Goal: Navigation & Orientation: Understand site structure

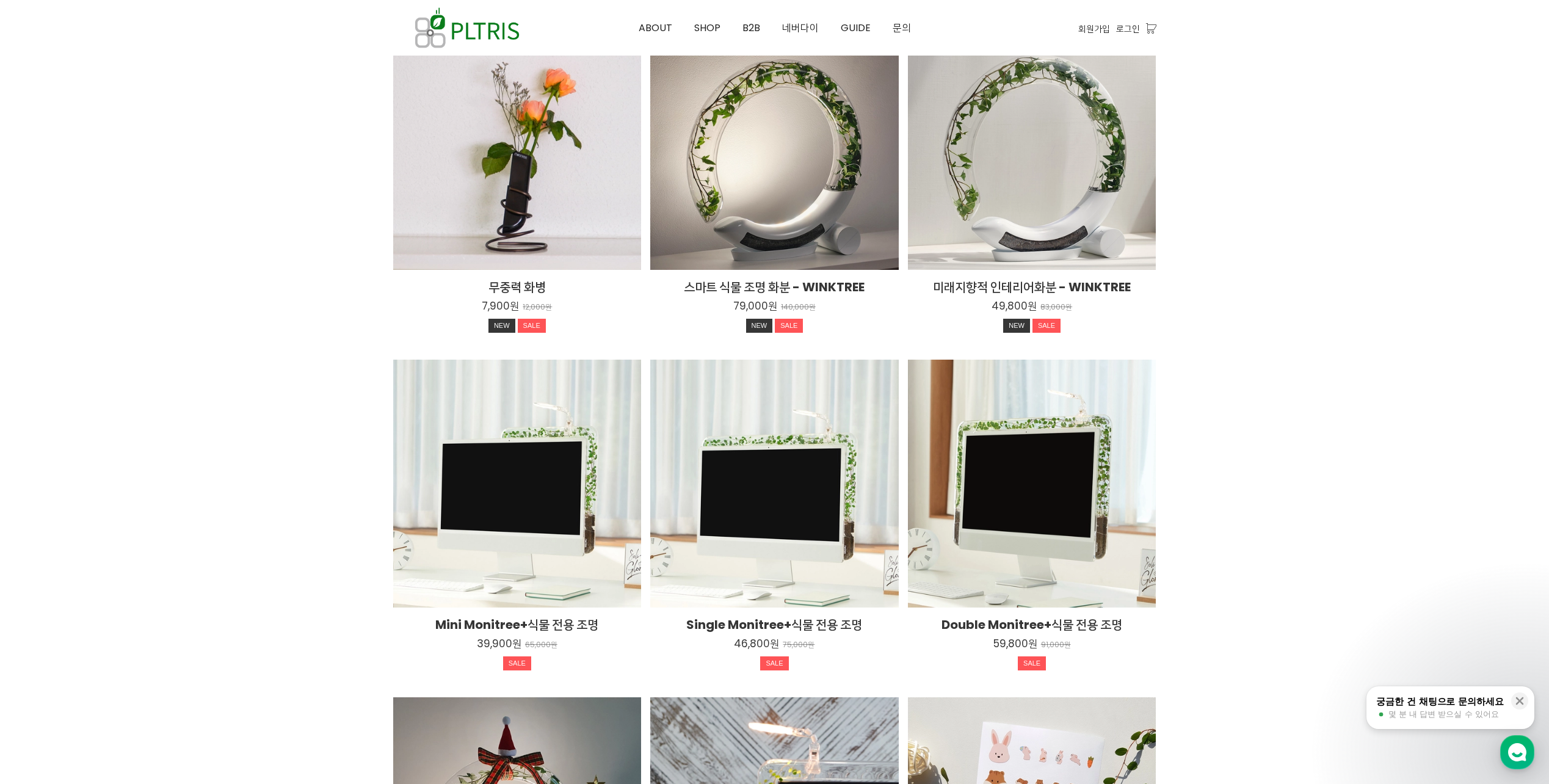
scroll to position [2014, 0]
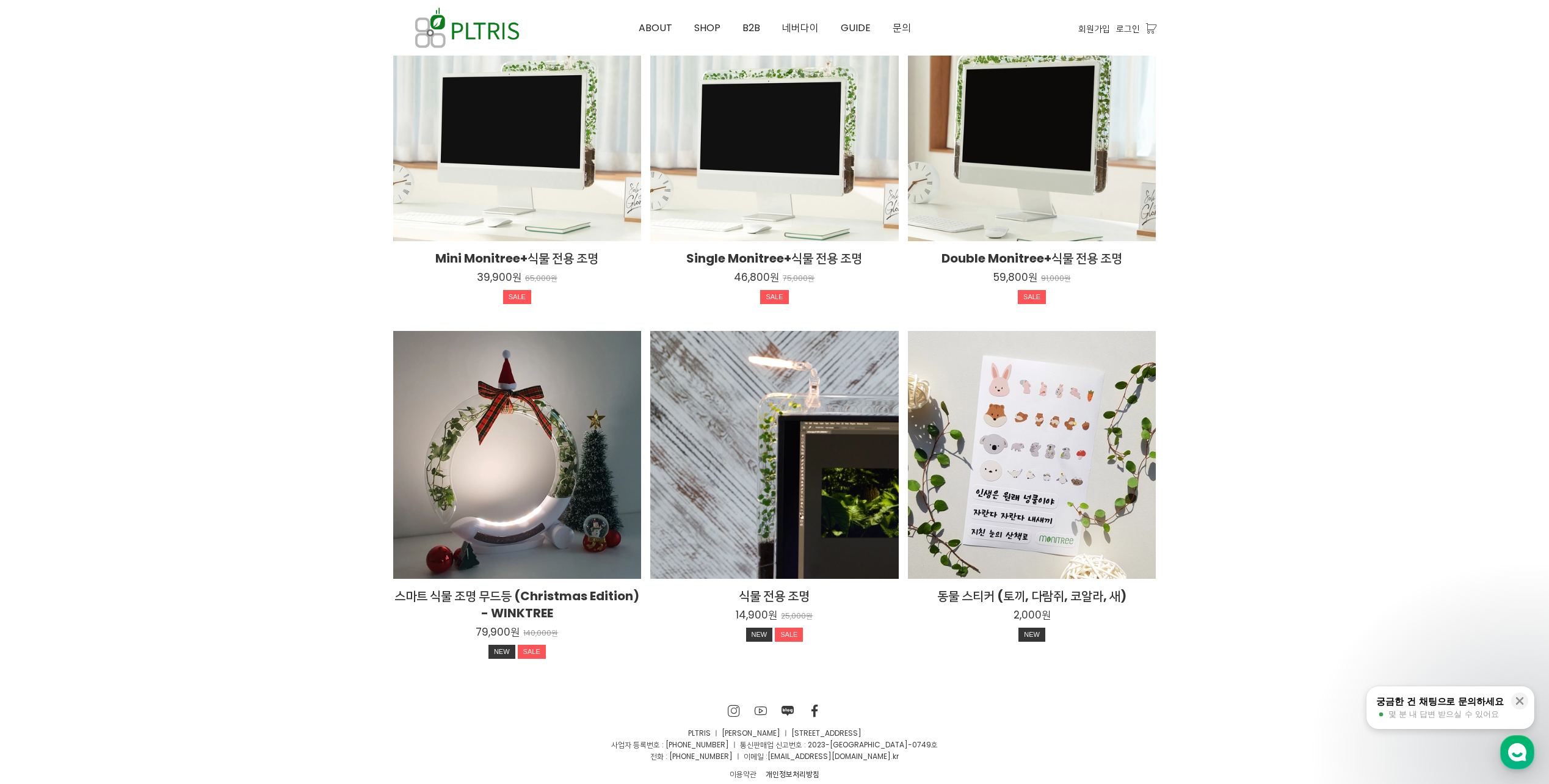
click at [958, 675] on div "무중력 화병 7,900원 12,000원 NEW SALE TIME SALE 무중력 화병 7,900원 12,000원 NEW SALE TIME SA…" at bounding box center [774, 170] width 772 height 1029
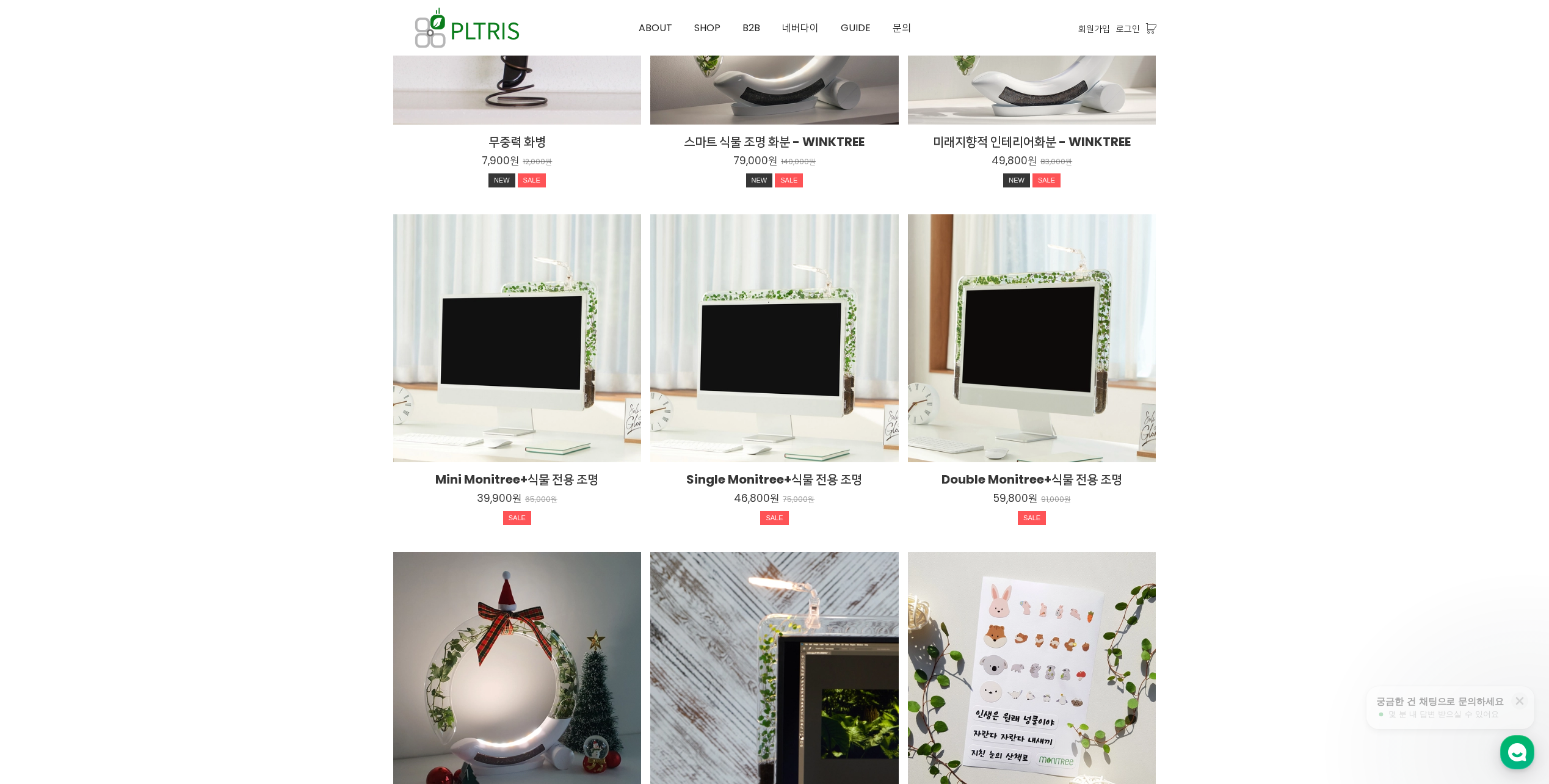
scroll to position [0, 0]
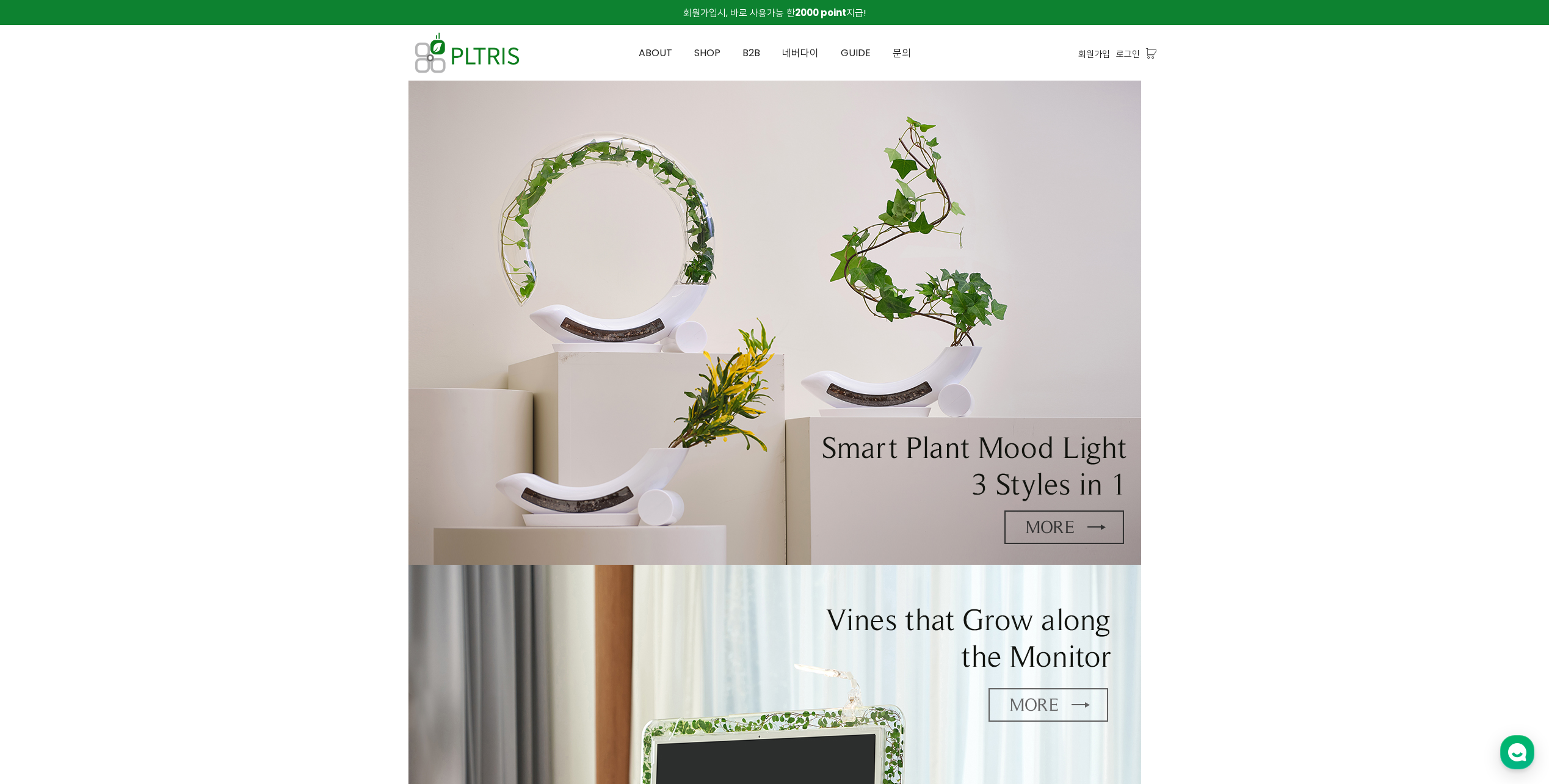
drag, startPoint x: 844, startPoint y: 680, endPoint x: 597, endPoint y: 312, distance: 443.2
click at [648, 53] on span "ABOUT" at bounding box center [655, 53] width 33 height 14
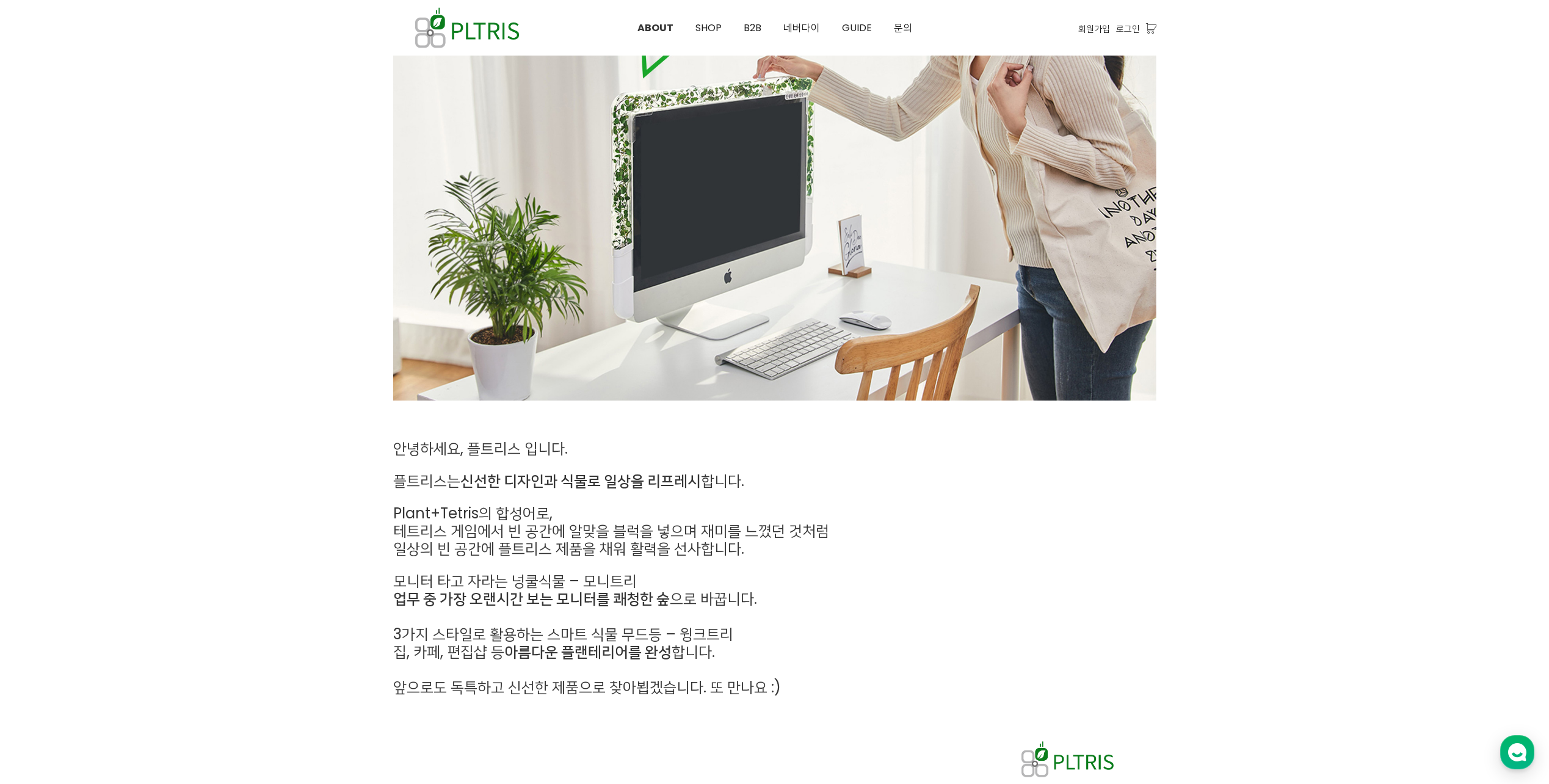
scroll to position [305, 0]
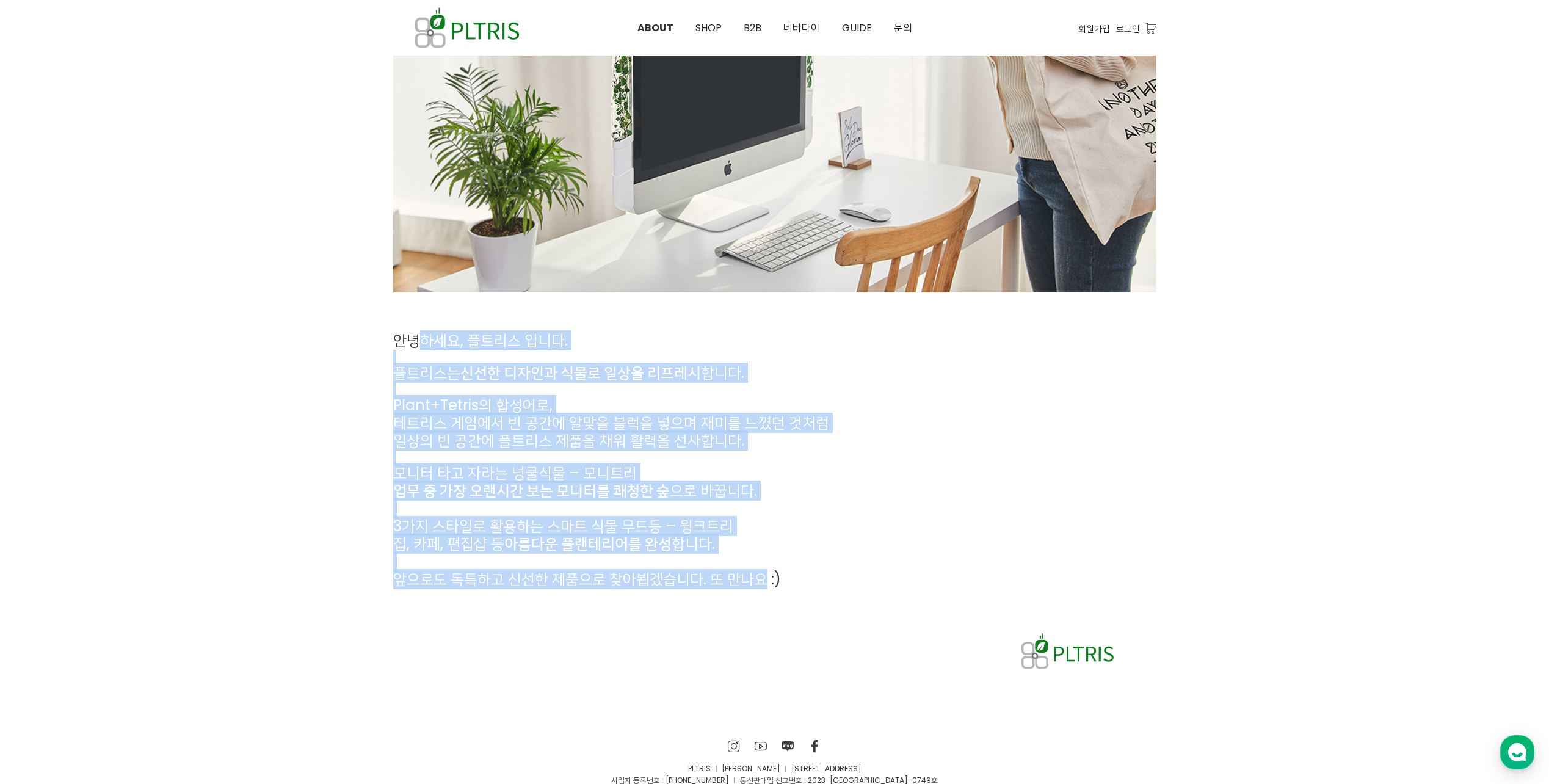
drag, startPoint x: 424, startPoint y: 346, endPoint x: 767, endPoint y: 582, distance: 416.3
click at [767, 582] on div "안녕하세요, 플트리스 입니다. 플트리스는 신선한 디자인과 식물로 일상을 리프레시 합니다. Plant+Tetris의 합성어로, 테트리스 게임에서…" at bounding box center [676, 460] width 568 height 257
click at [767, 582] on span "앞으로도 독특하고 신선한 제품으로 찾아뵙겠습니다. 또 만나요 :)" at bounding box center [587, 578] width 388 height 20
drag, startPoint x: 794, startPoint y: 577, endPoint x: 388, endPoint y: 334, distance: 473.2
click at [388, 334] on div "안녕하세요, 플트리스 입니다. 플트리스는 신선한 디자인과 식물로 일상을 리프레시 합니다. Plant+Tetris의 합성어로, 테트리스 게임에서…" at bounding box center [676, 460] width 586 height 275
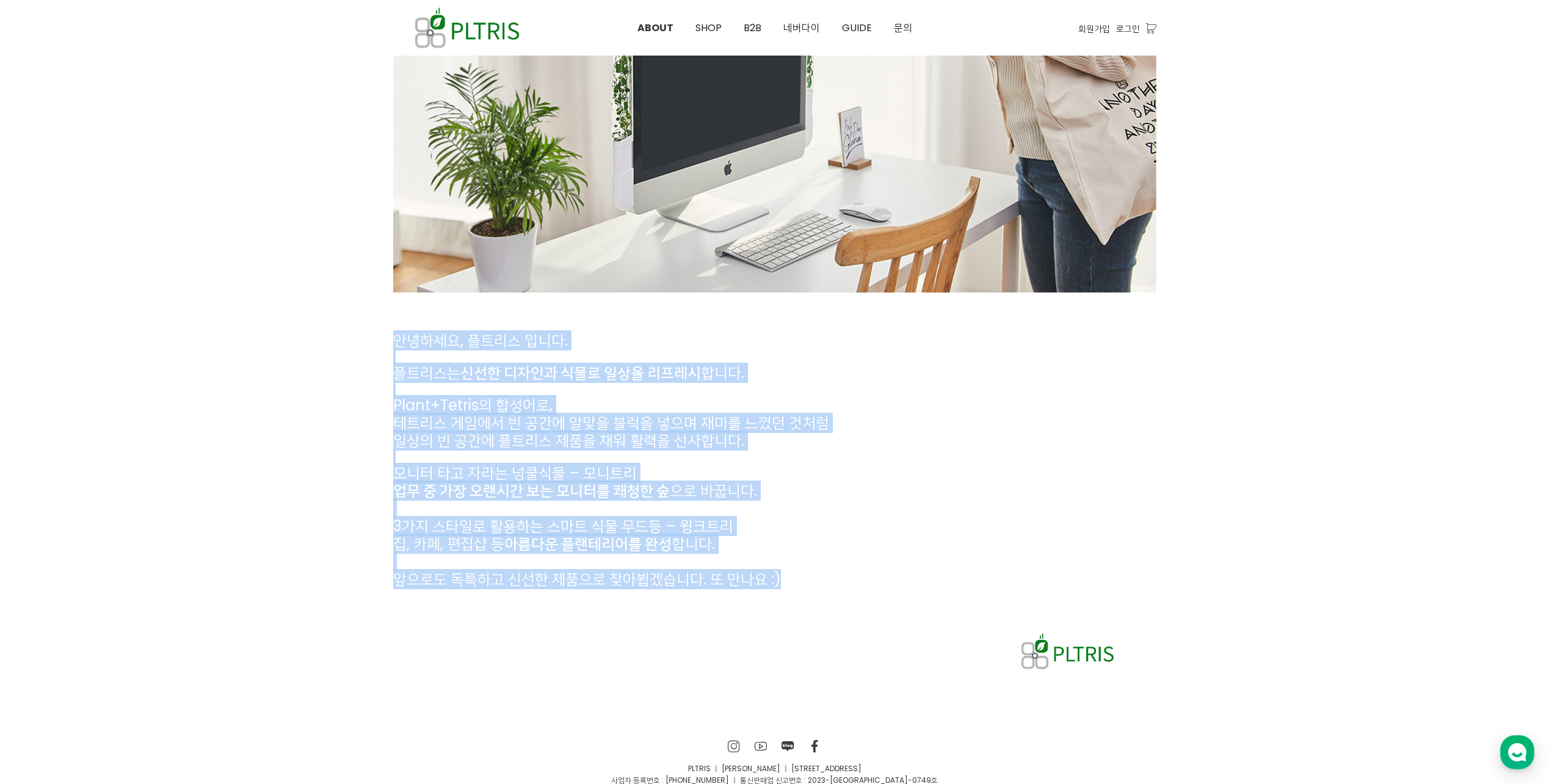
drag, startPoint x: 388, startPoint y: 334, endPoint x: 465, endPoint y: 484, distance: 168.6
click at [459, 471] on span "모니터 타고 자라는 넝쿨식물 – 모니트리" at bounding box center [514, 472] width 244 height 20
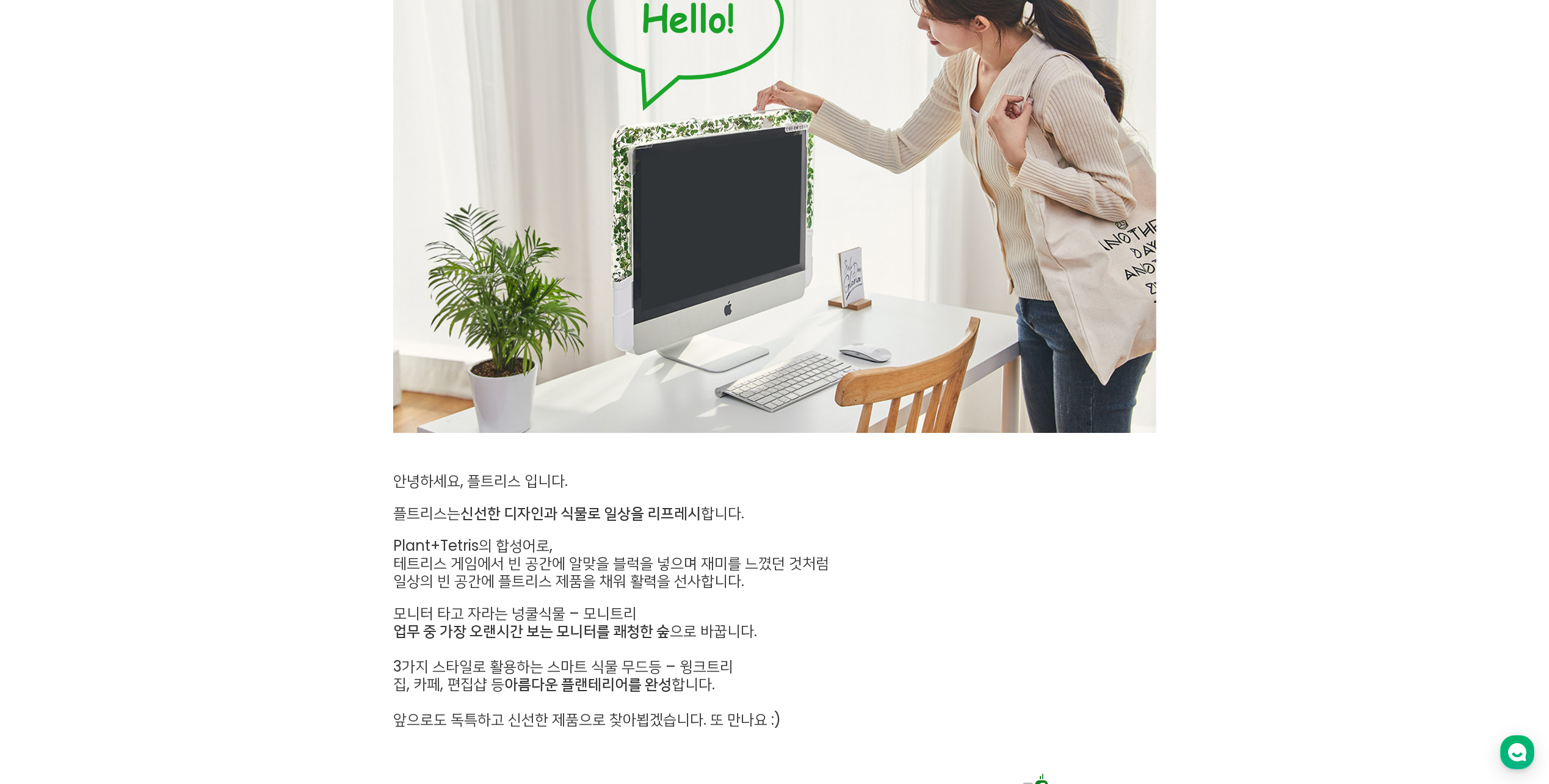
scroll to position [0, 0]
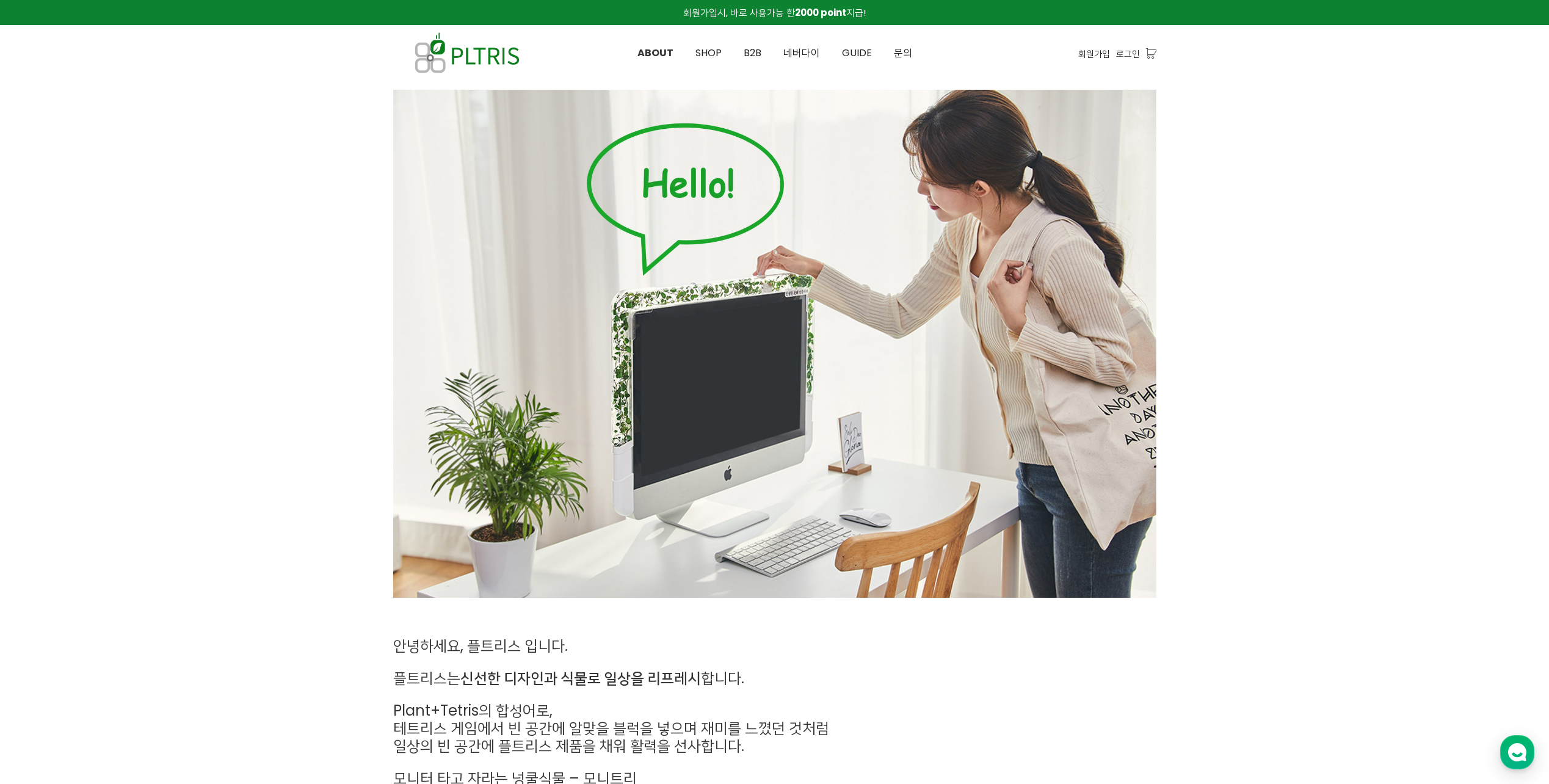
drag, startPoint x: 536, startPoint y: 648, endPoint x: 450, endPoint y: 294, distance: 364.3
click at [705, 58] on span "SHOP" at bounding box center [708, 53] width 26 height 14
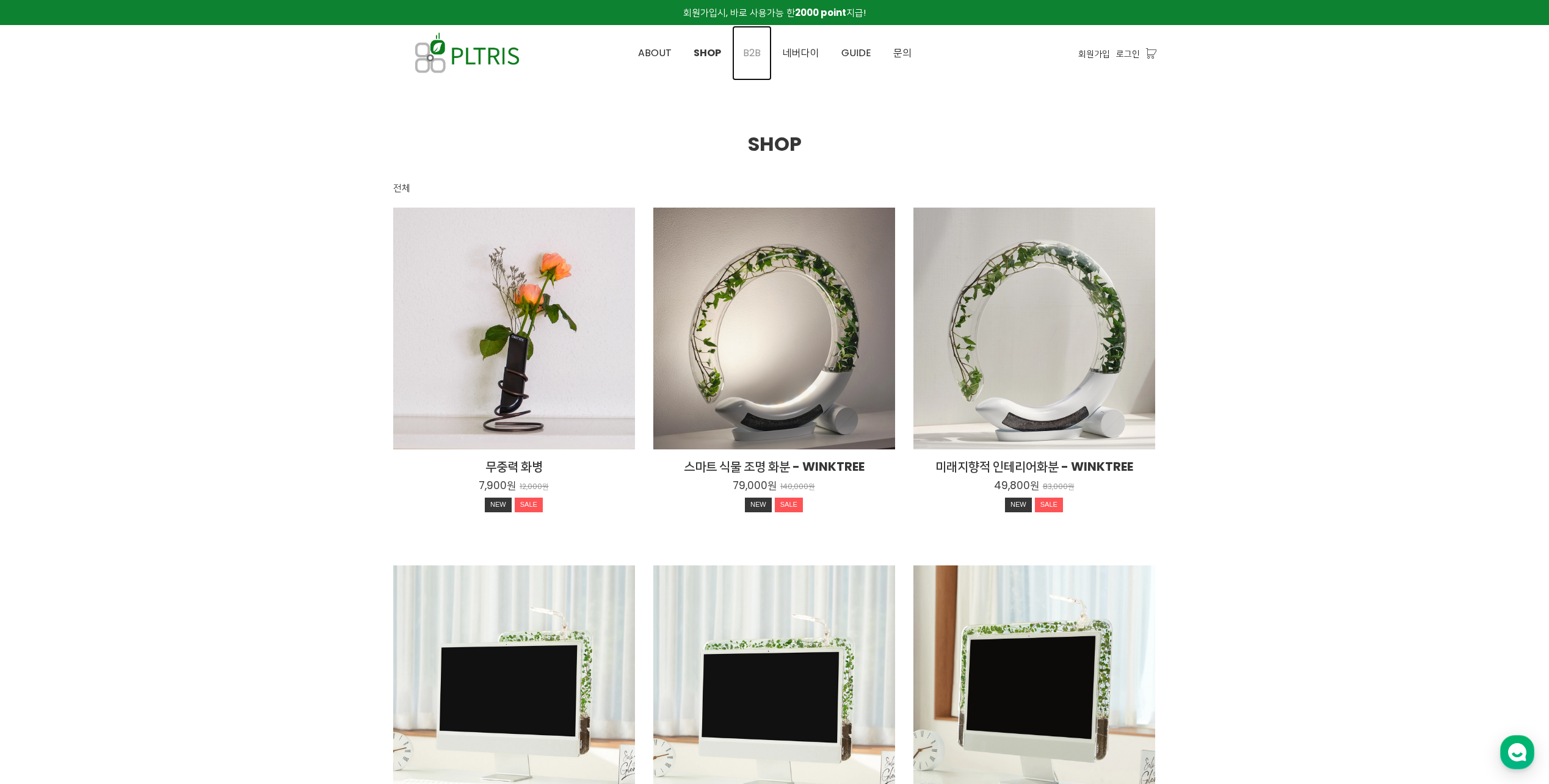
click at [749, 53] on span "B2B" at bounding box center [752, 53] width 18 height 14
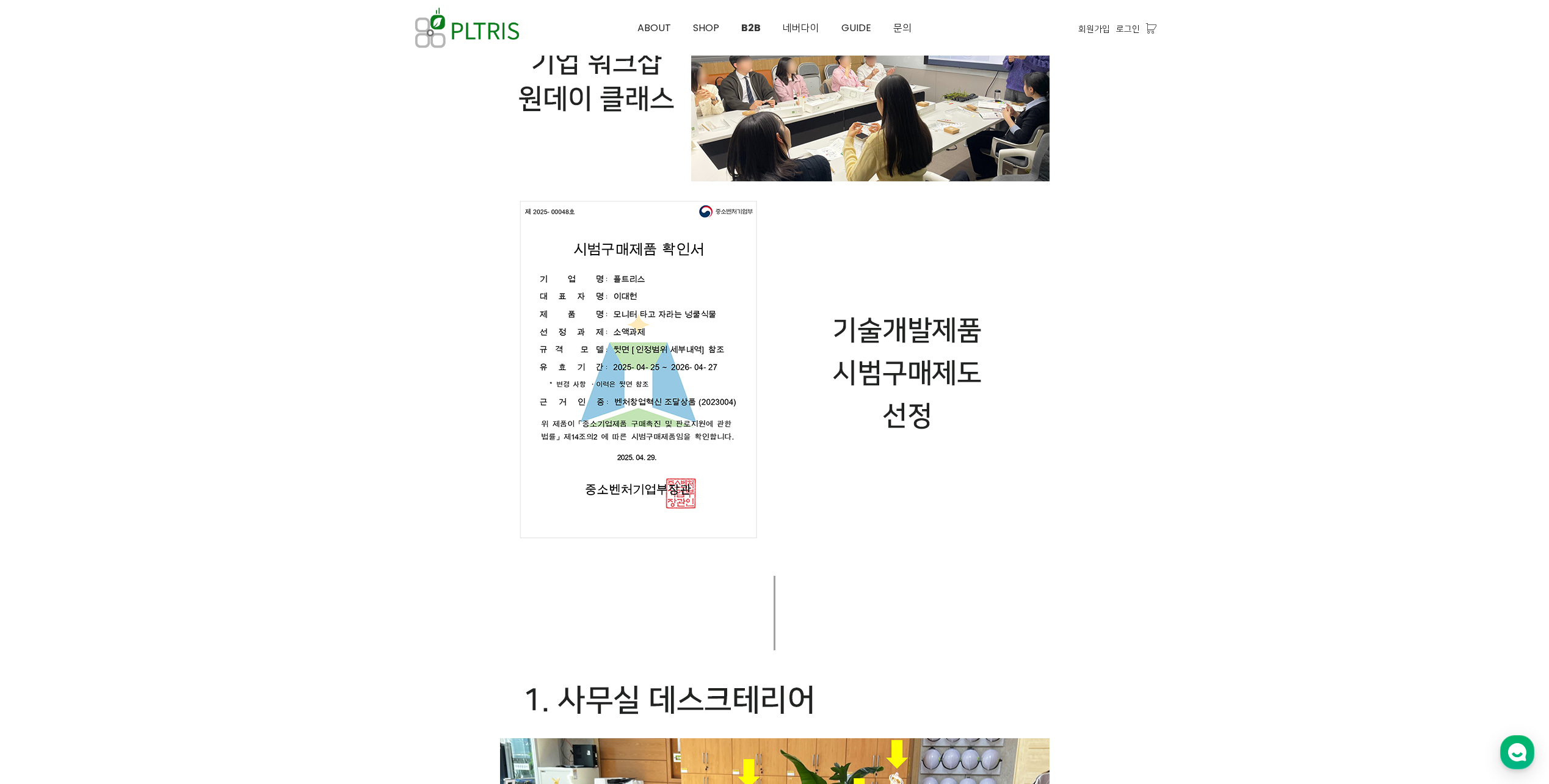
scroll to position [671, 0]
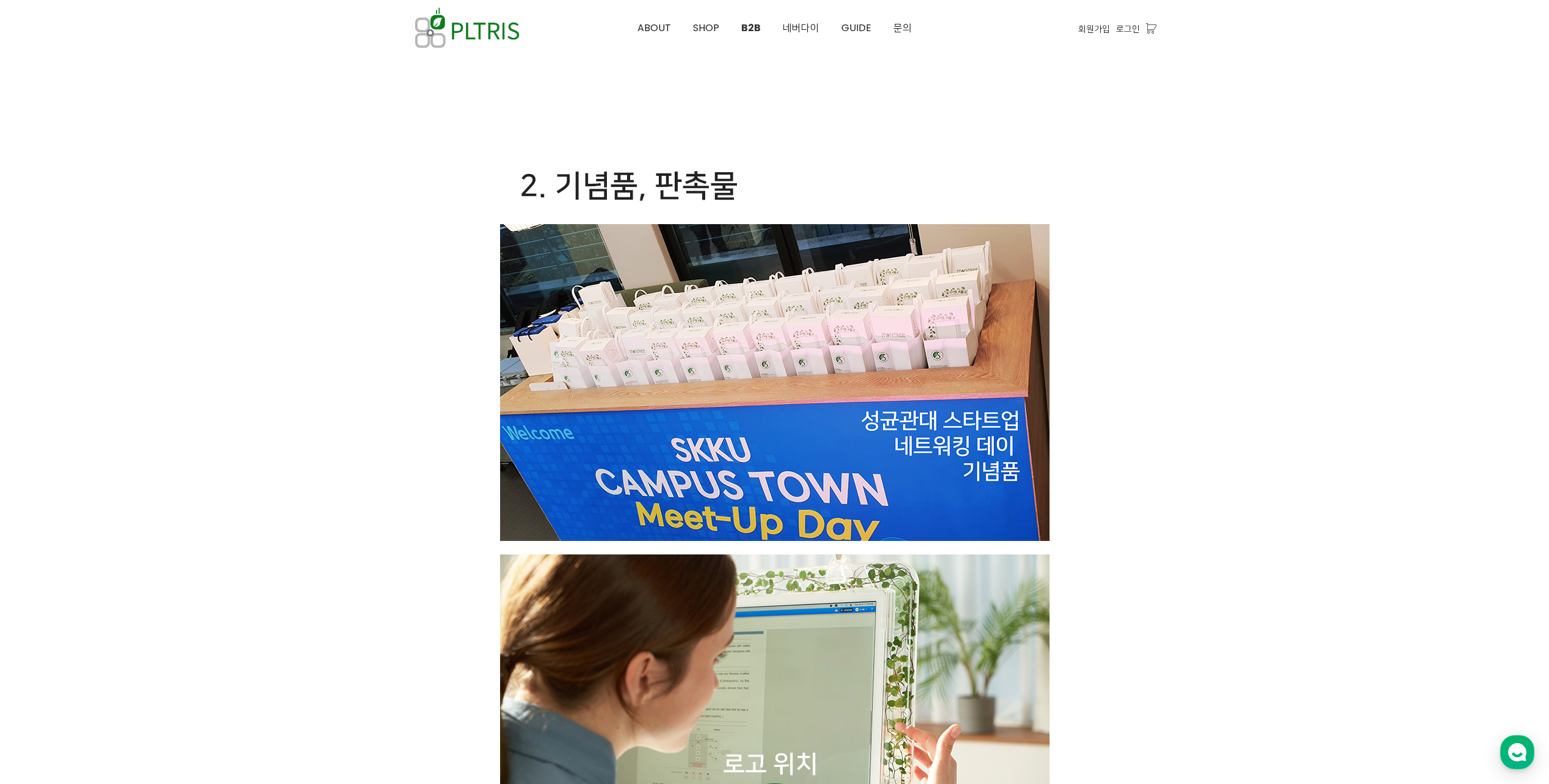
scroll to position [2800, 0]
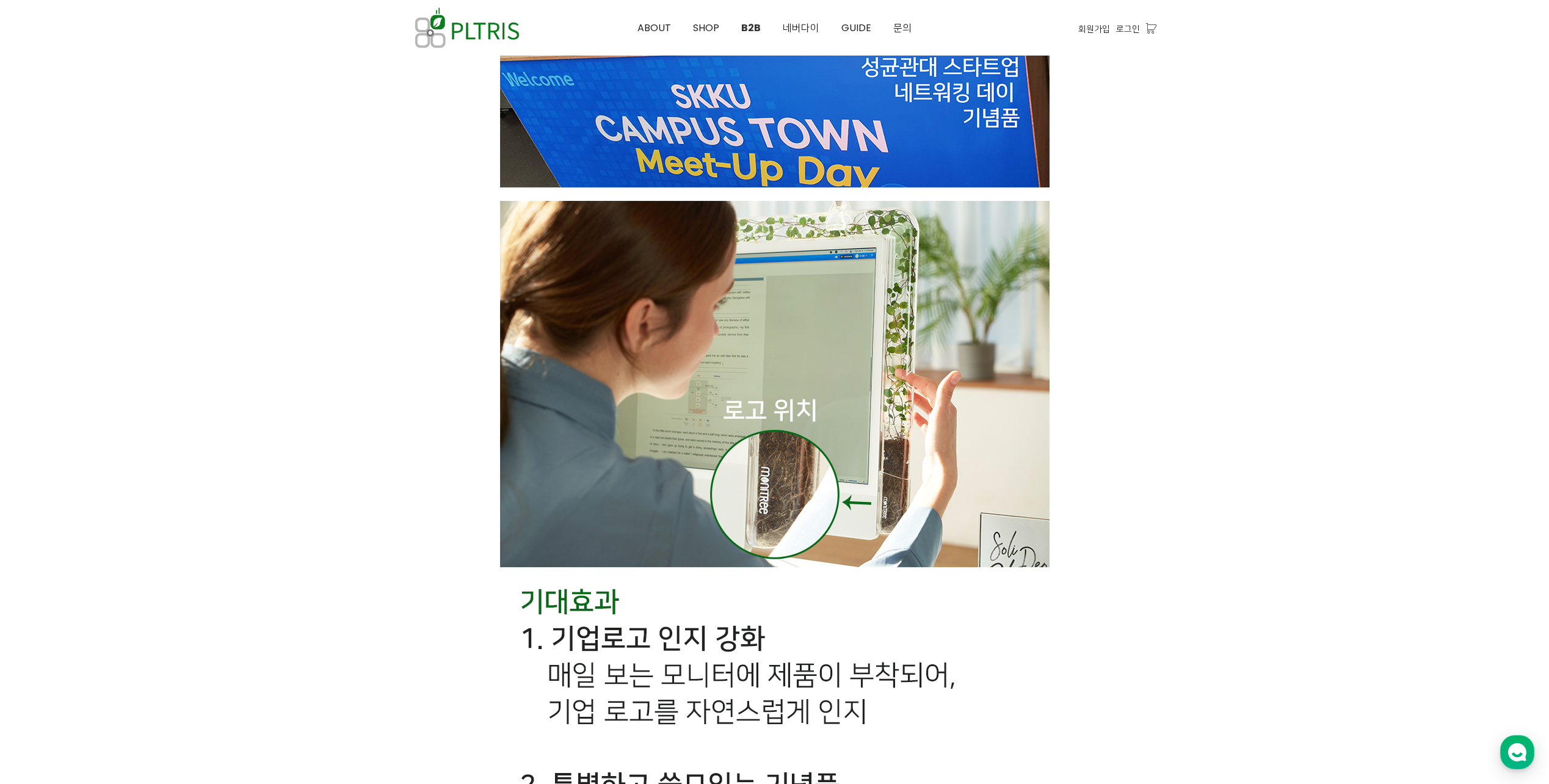
drag, startPoint x: 1218, startPoint y: 369, endPoint x: 1213, endPoint y: 522, distance: 153.1
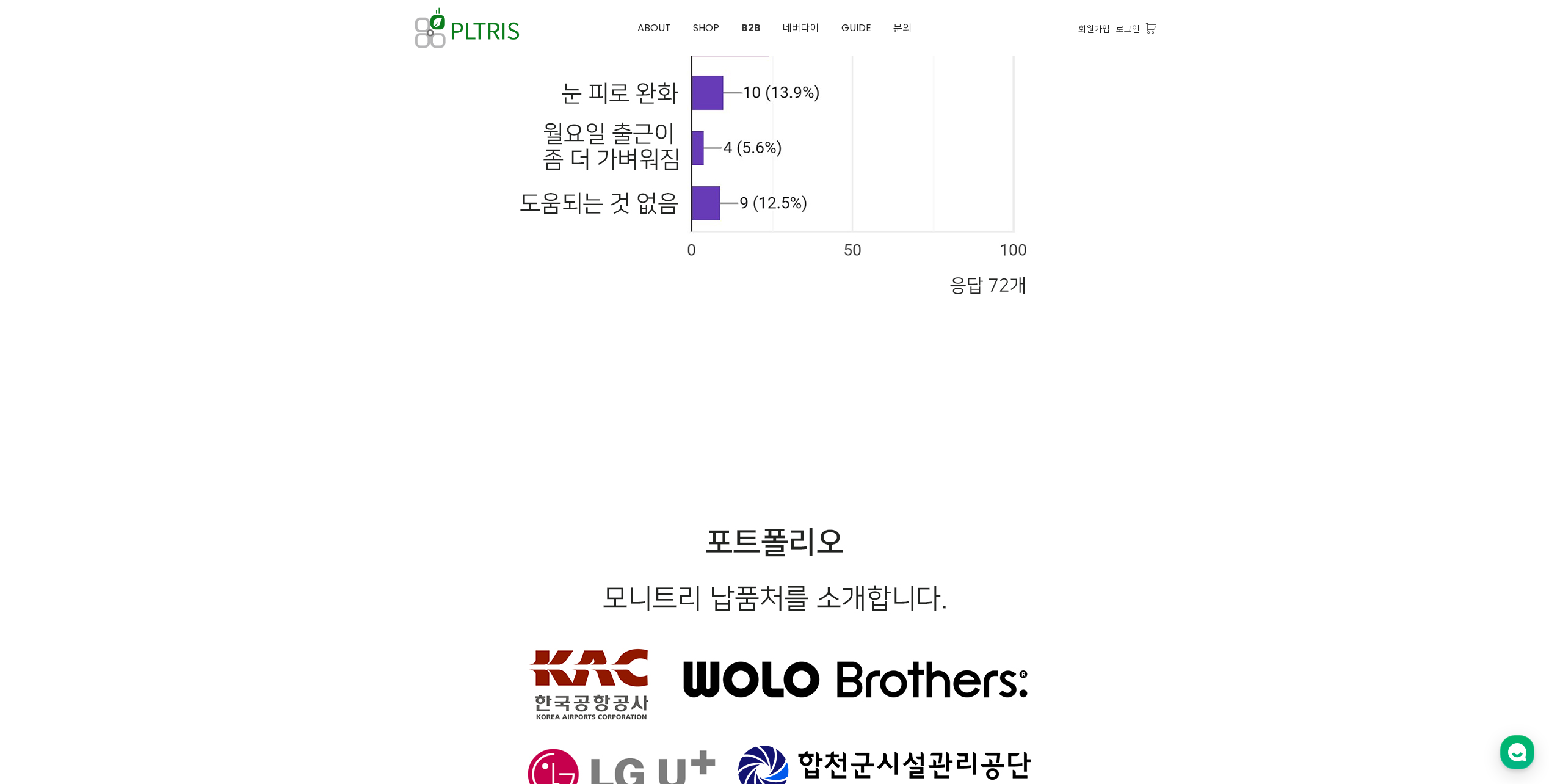
drag, startPoint x: 1176, startPoint y: 329, endPoint x: 1166, endPoint y: 646, distance: 317.2
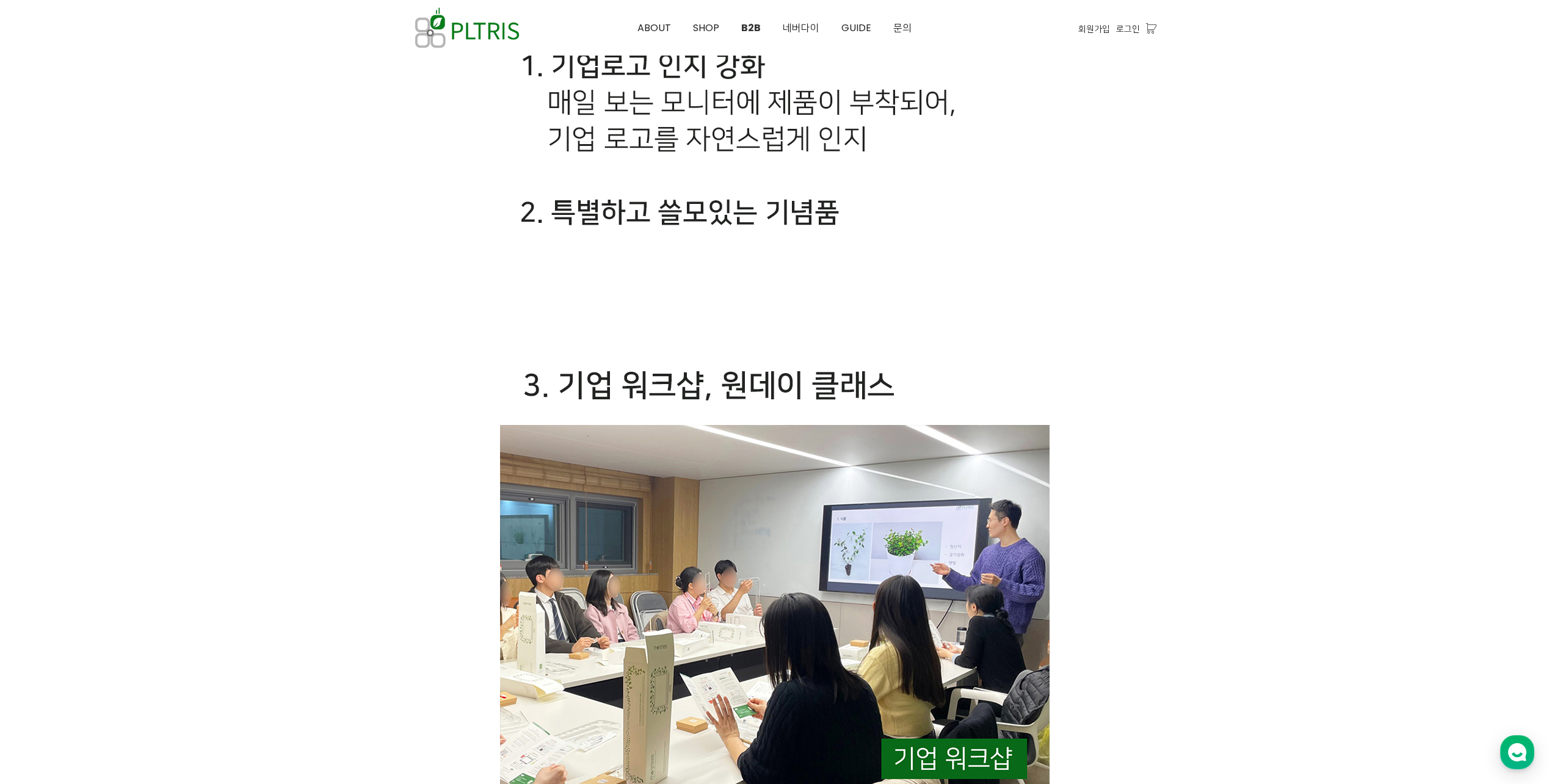
scroll to position [0, 0]
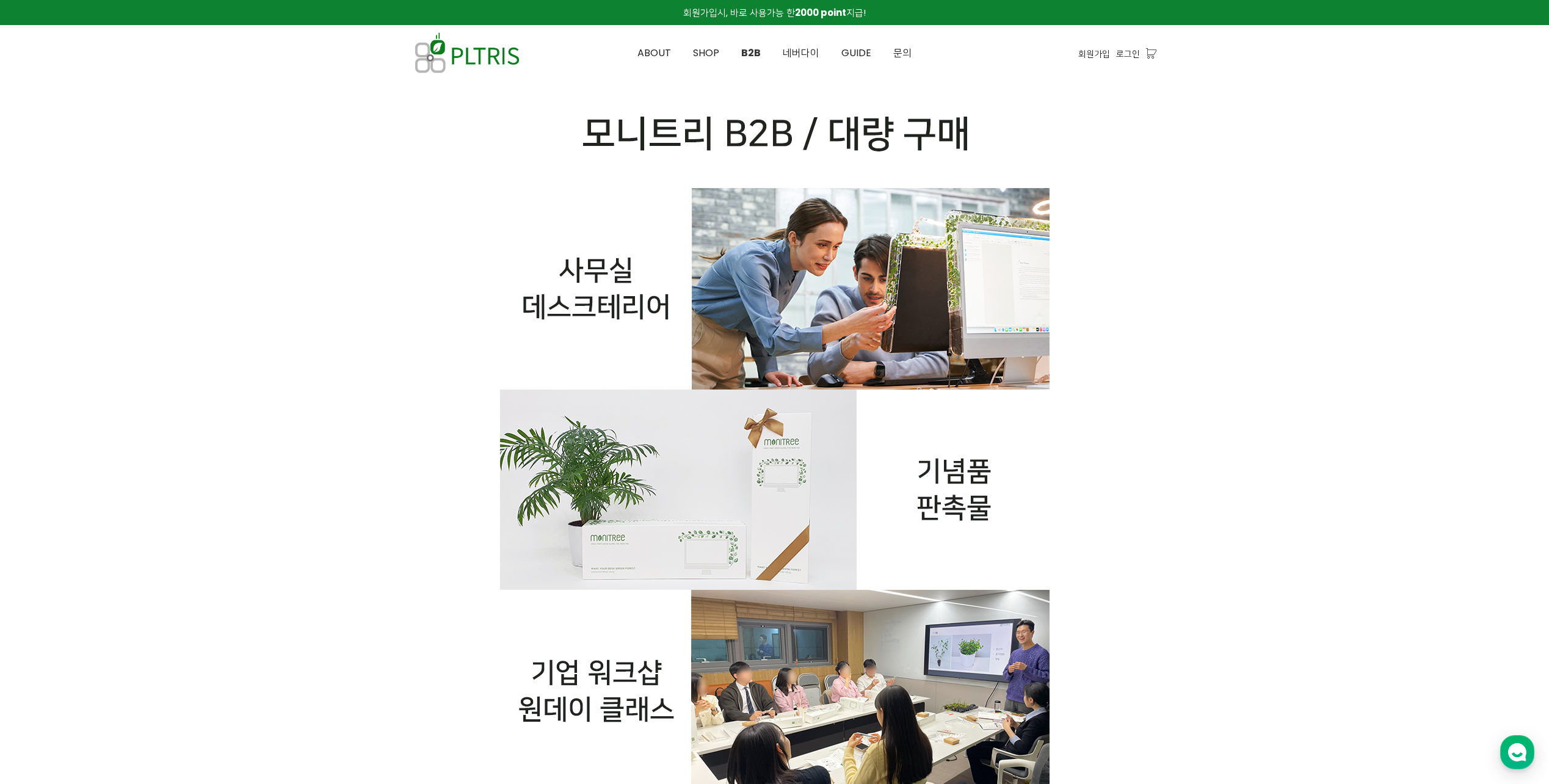
drag, startPoint x: 1174, startPoint y: 625, endPoint x: 996, endPoint y: 151, distance: 506.3
click at [792, 56] on span "네버다이" at bounding box center [800, 53] width 36 height 14
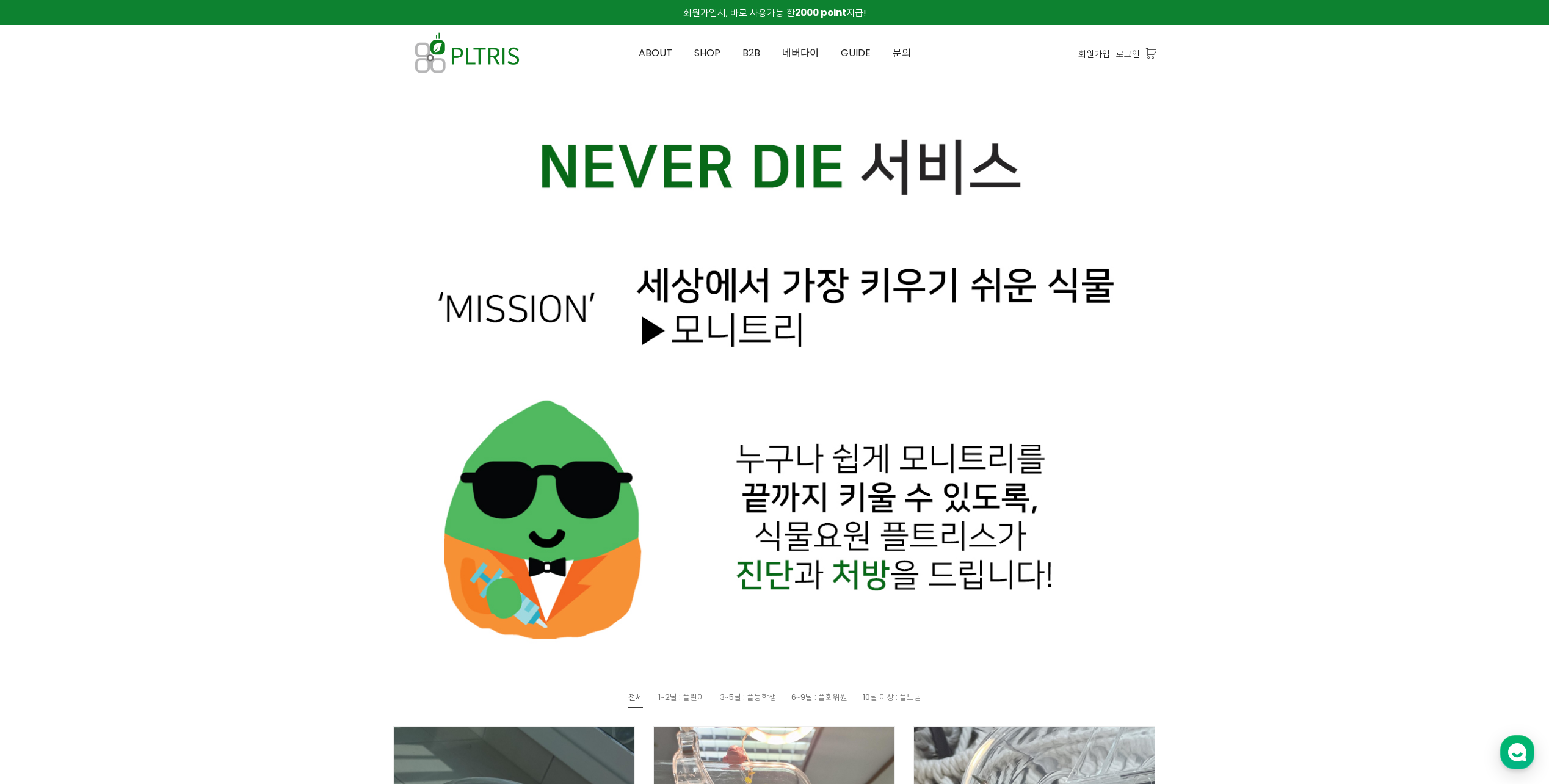
drag, startPoint x: 1300, startPoint y: 577, endPoint x: 745, endPoint y: 258, distance: 640.1
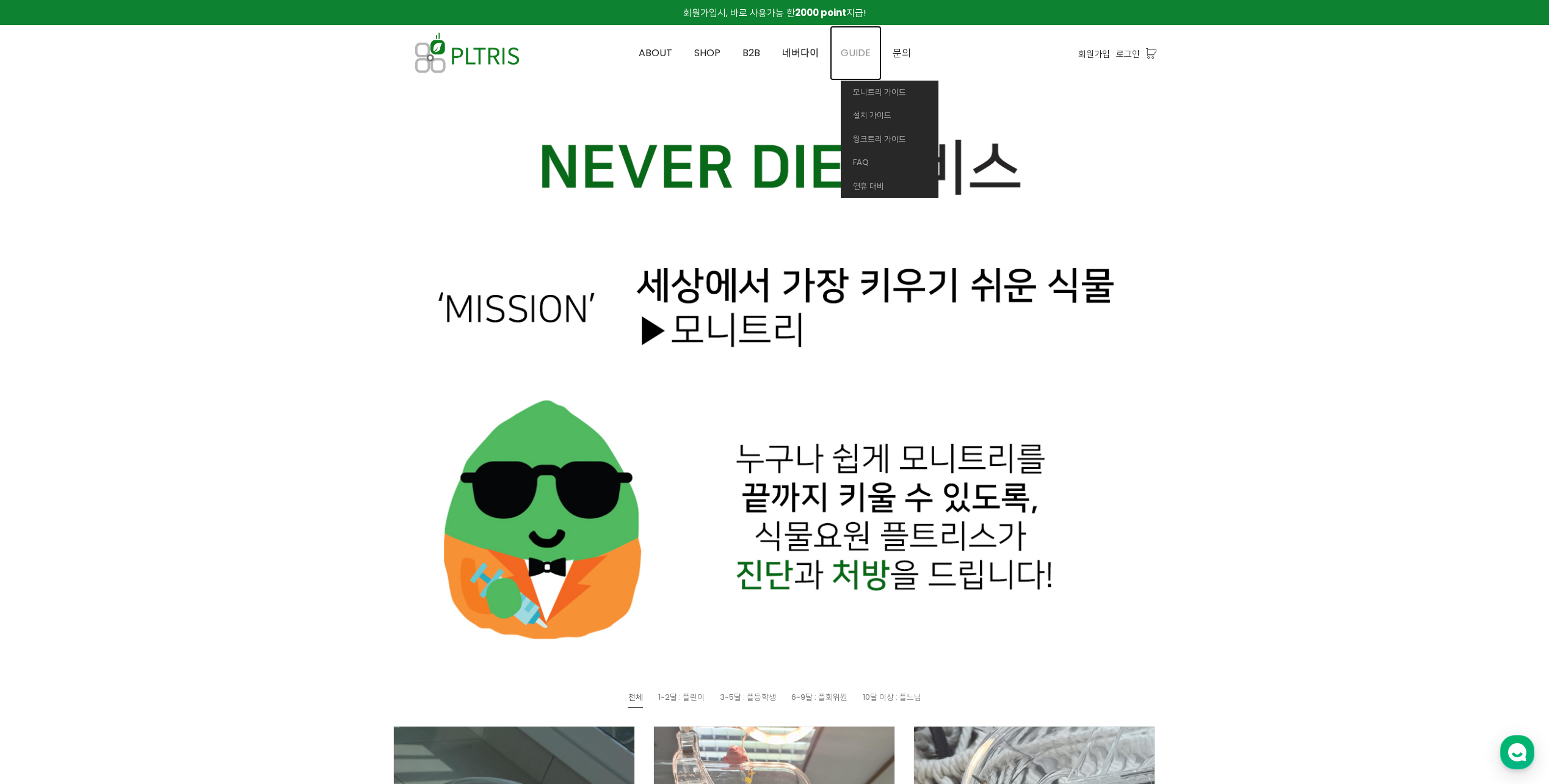
click at [871, 54] on link "GUIDE" at bounding box center [856, 53] width 52 height 55
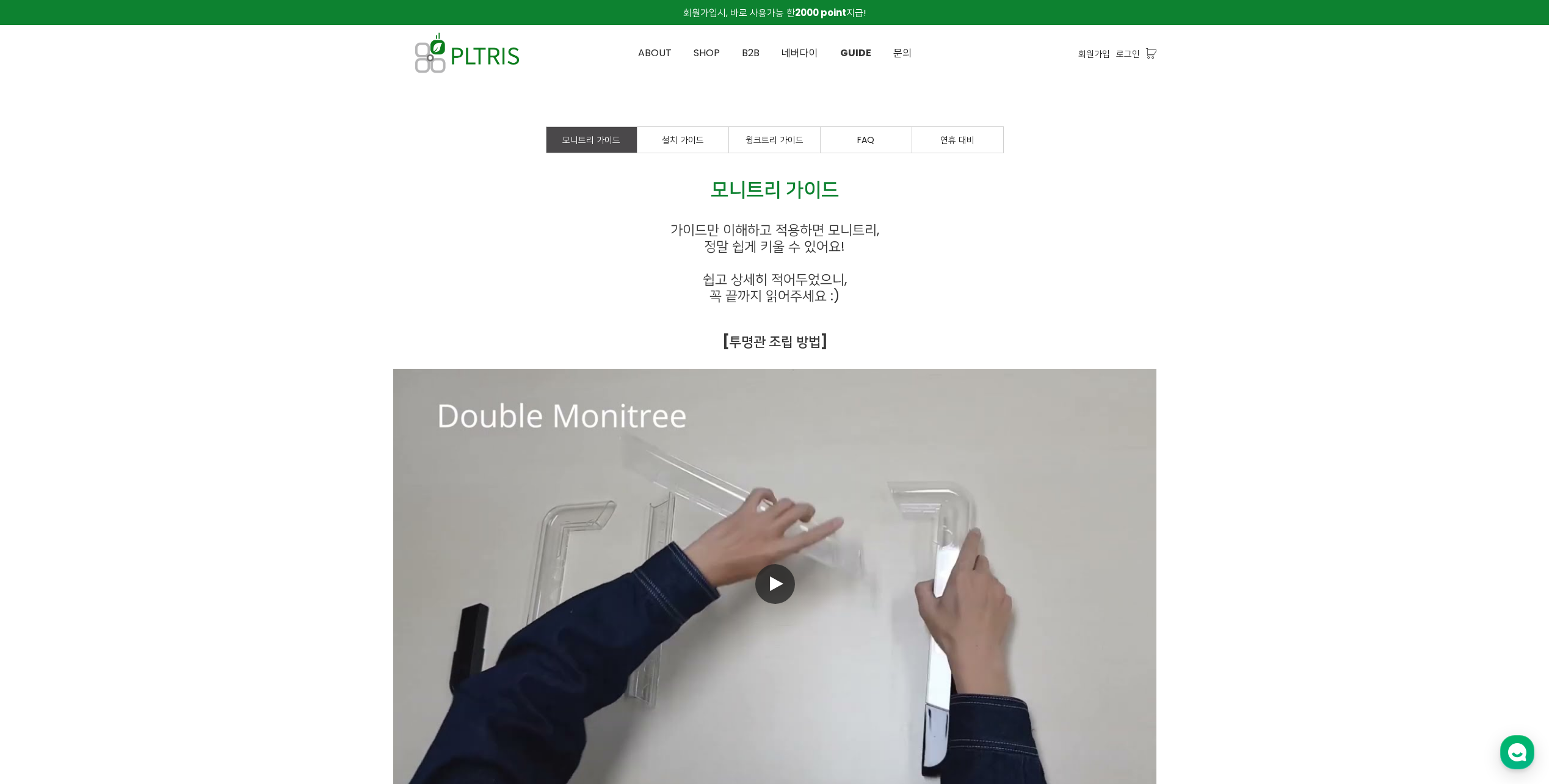
drag, startPoint x: 1167, startPoint y: 620, endPoint x: 670, endPoint y: 175, distance: 667.1
click at [678, 142] on span "설치 가이드" at bounding box center [683, 139] width 42 height 12
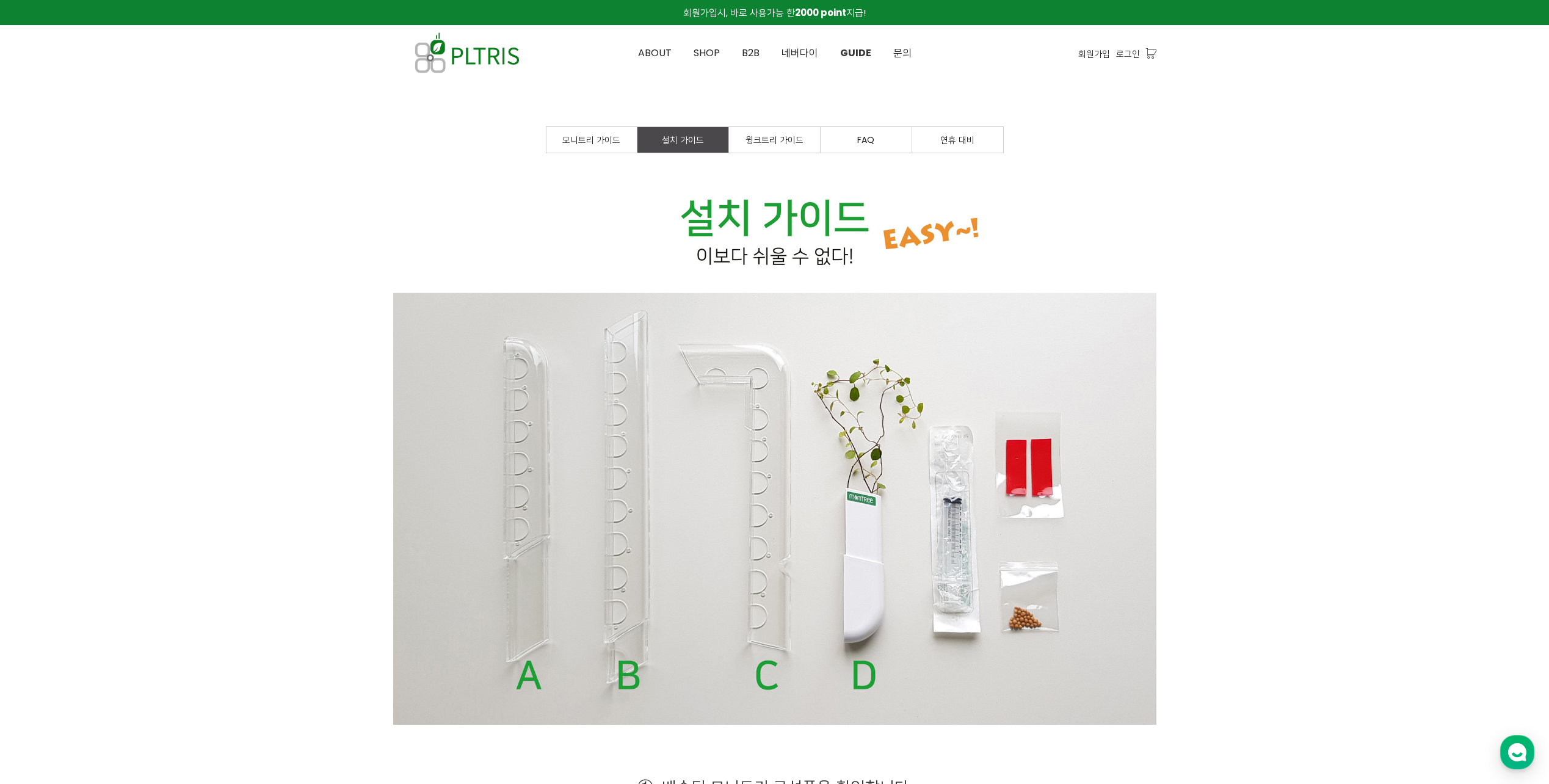
drag, startPoint x: 1175, startPoint y: 529, endPoint x: 916, endPoint y: 177, distance: 437.0
click at [799, 135] on span "윙크트리 가이드" at bounding box center [774, 139] width 58 height 12
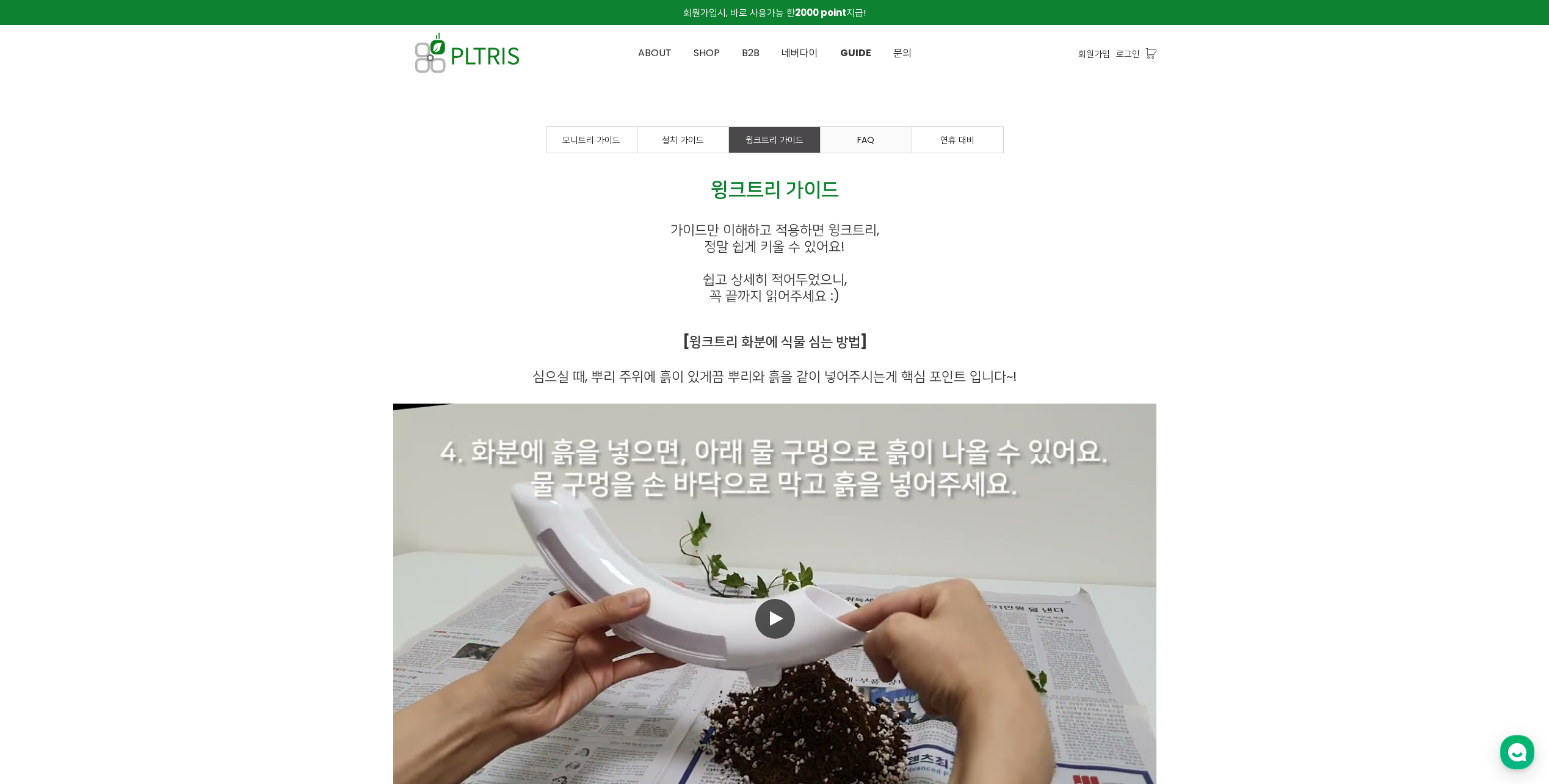
click at [871, 141] on span "FAQ" at bounding box center [865, 139] width 17 height 12
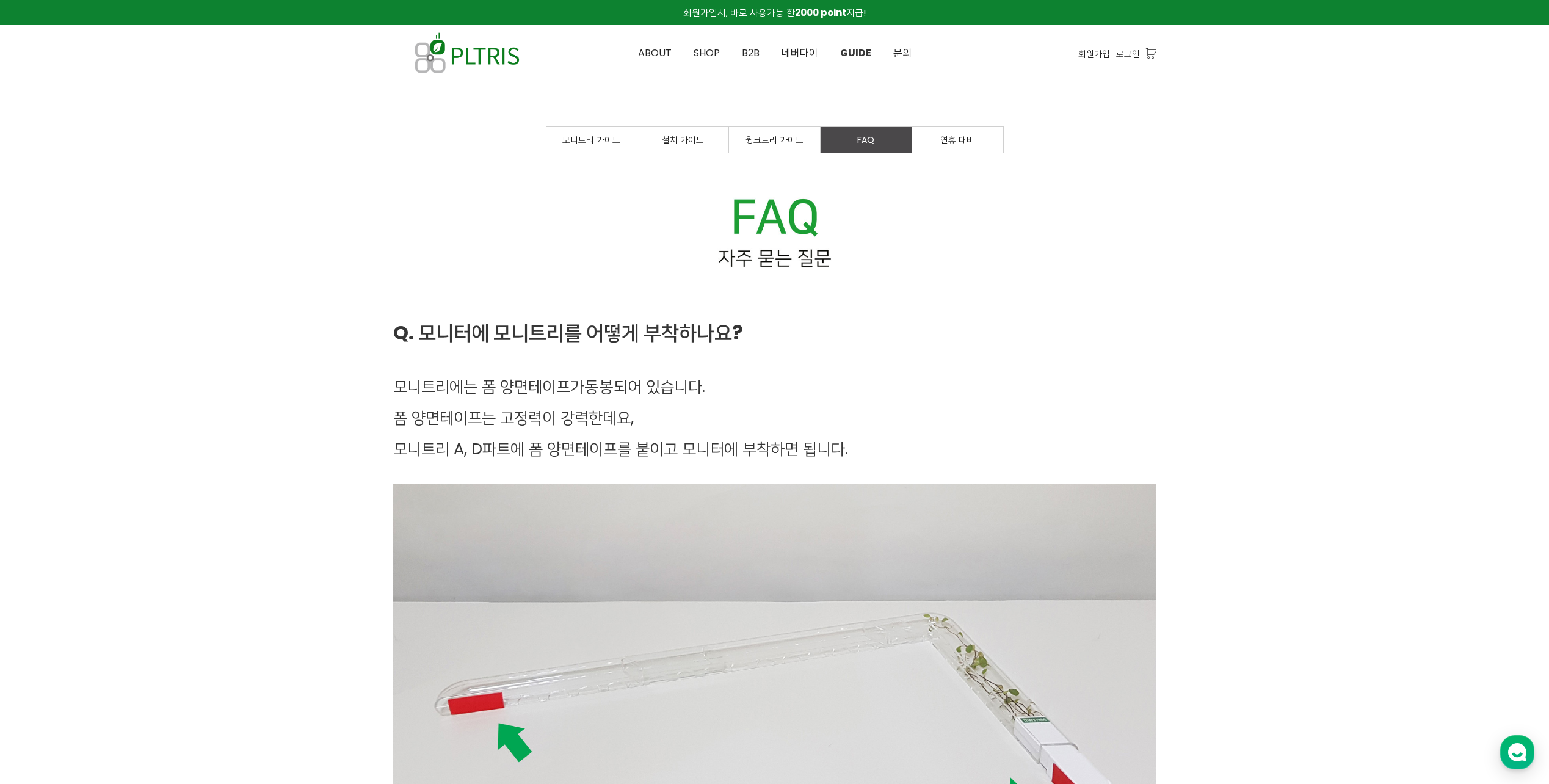
click at [962, 143] on span "연휴 대비" at bounding box center [958, 139] width 34 height 12
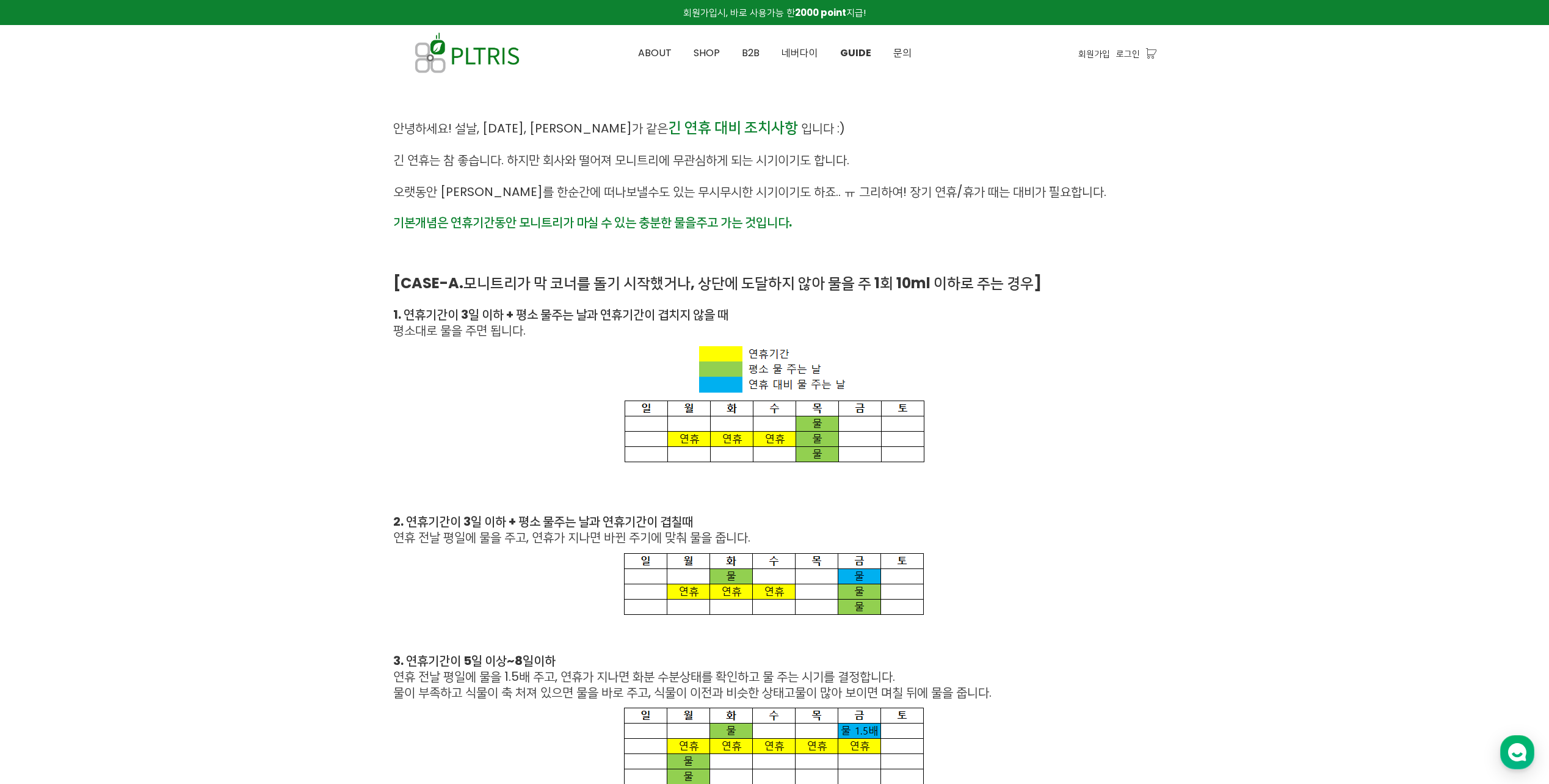
drag, startPoint x: 1099, startPoint y: 432, endPoint x: 867, endPoint y: 157, distance: 359.8
click at [897, 49] on span "문의" at bounding box center [903, 53] width 19 height 14
